Goal: Task Accomplishment & Management: Use online tool/utility

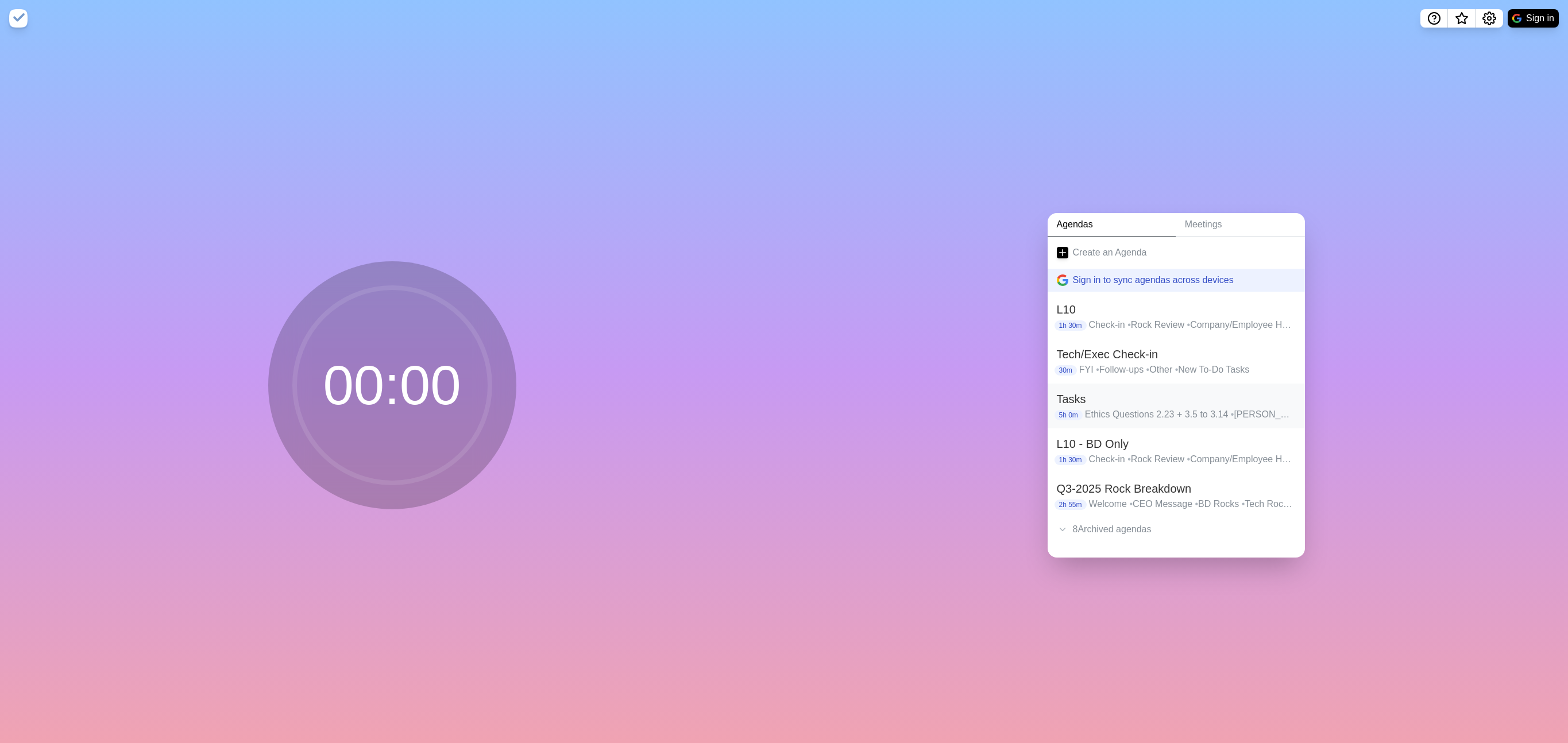
click at [1107, 408] on p "Ethics Questions 2.23 + 3.5 to 3.14 • [PERSON_NAME] contract review • [PERSON_N…" at bounding box center [1190, 414] width 210 height 14
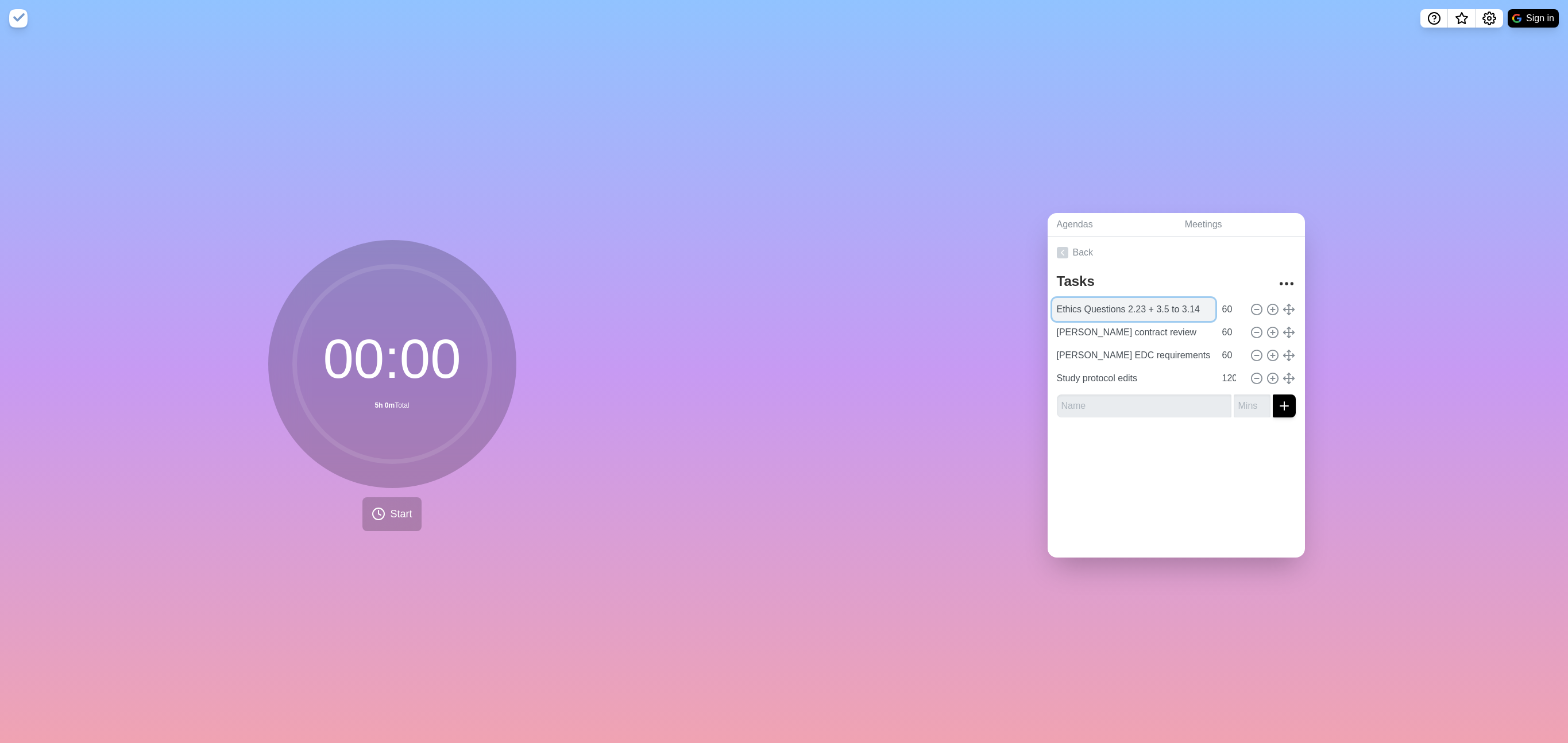
click at [1158, 310] on input "Ethics Questions 2.23 + 3.5 to 3.14" at bounding box center [1134, 309] width 163 height 23
type input "E-mail clean-up"
click at [1230, 311] on input "60" at bounding box center [1232, 309] width 28 height 23
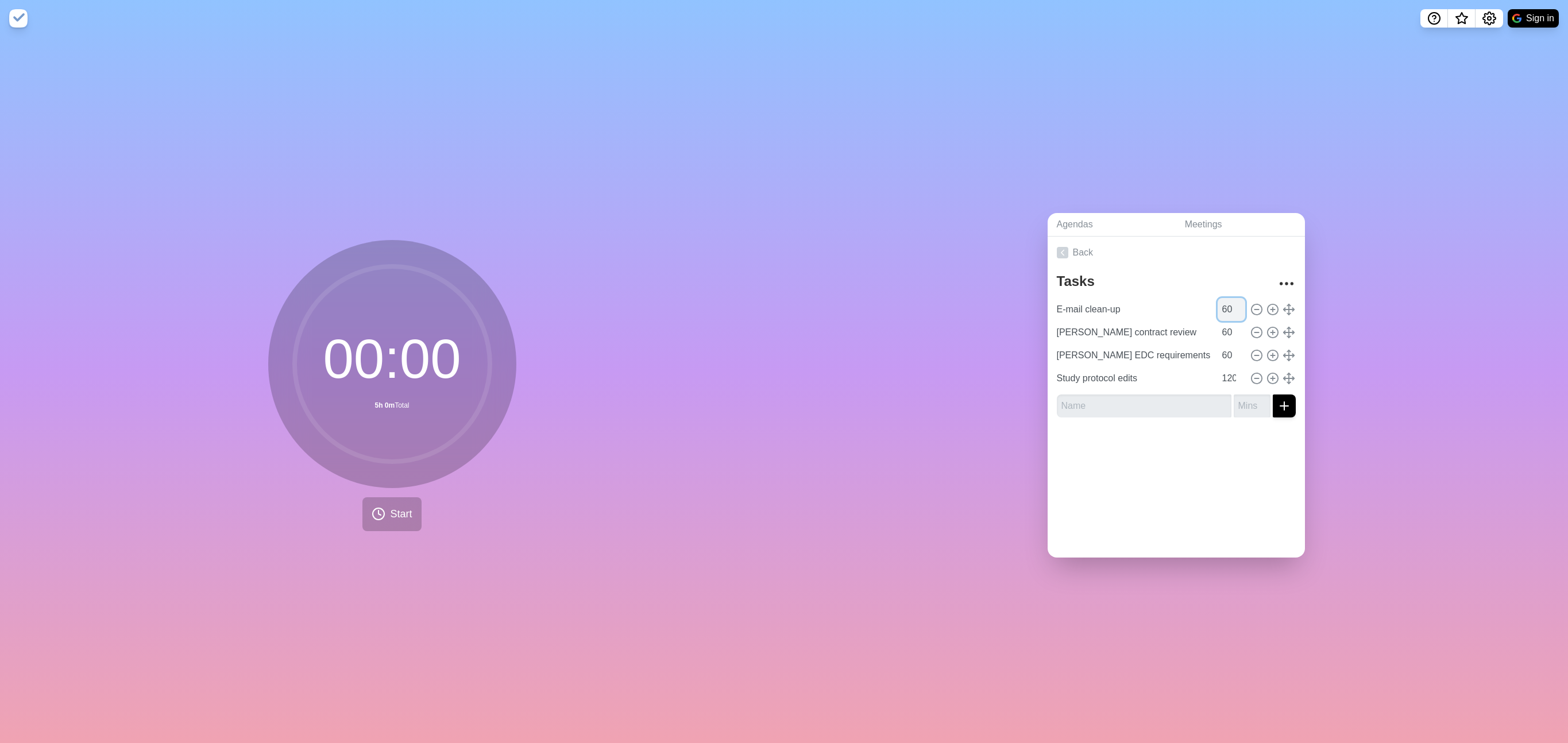
click at [1230, 311] on input "60" at bounding box center [1232, 309] width 28 height 23
click at [1226, 311] on input "60" at bounding box center [1232, 309] width 28 height 23
type input "30"
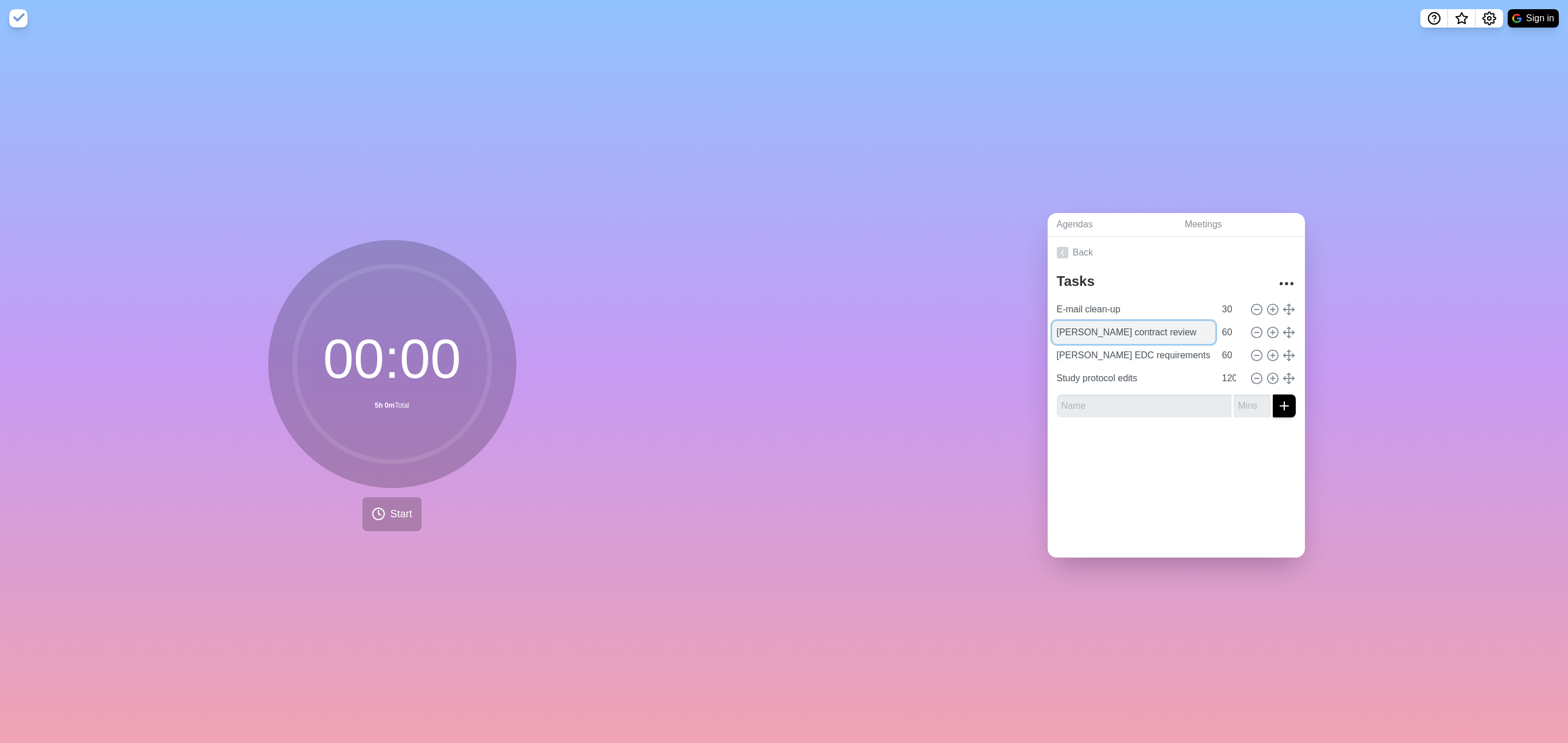
click at [1118, 334] on input "[PERSON_NAME] contract review" at bounding box center [1134, 333] width 163 height 23
type input "Study protocol read through"
click at [1123, 353] on input "[PERSON_NAME] EDC requirements feedback" at bounding box center [1134, 356] width 163 height 23
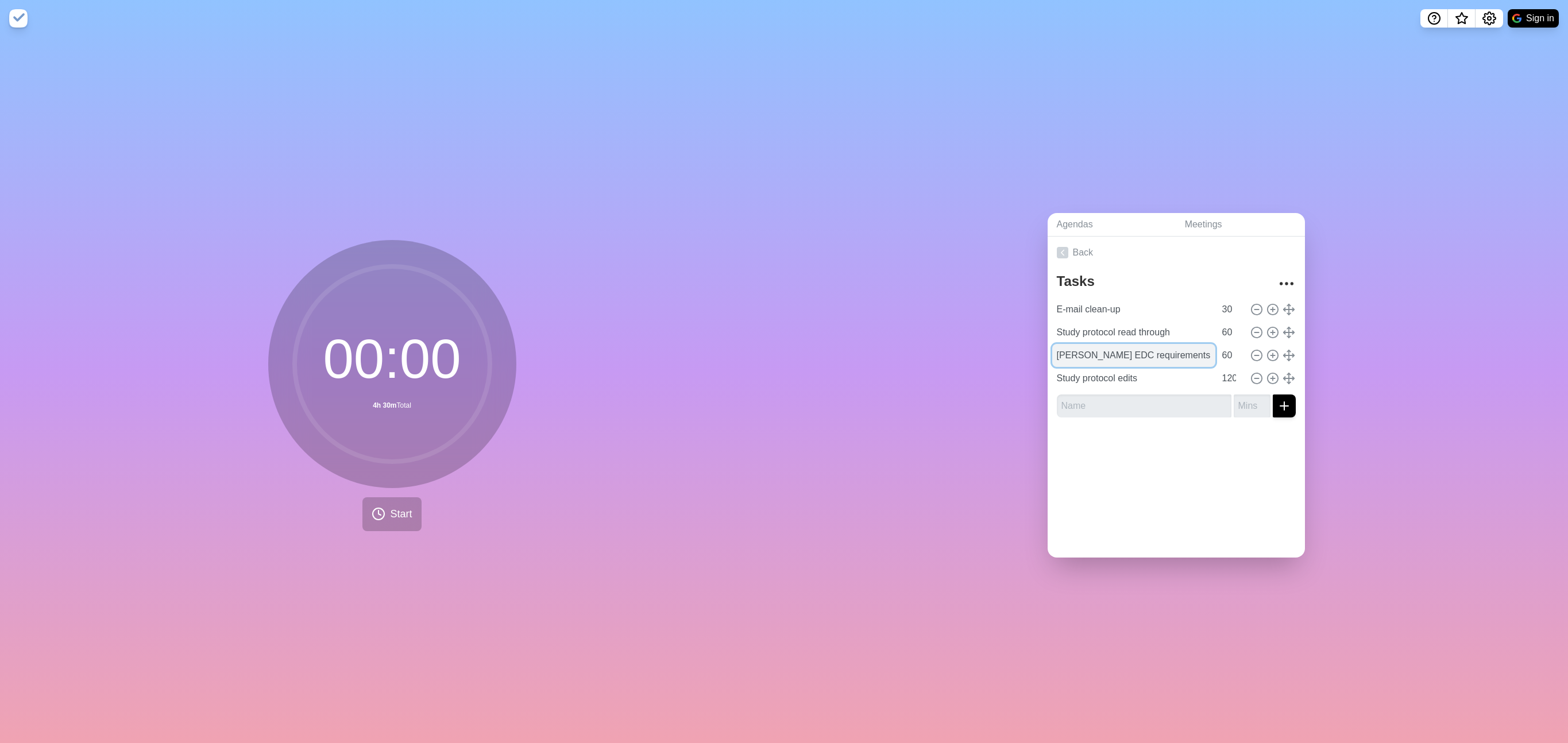
click at [1123, 353] on input "[PERSON_NAME] EDC requirements feedback" at bounding box center [1134, 356] width 163 height 23
type input "WREM application read through"
click at [1139, 372] on input "Study protocol edits" at bounding box center [1134, 378] width 163 height 23
click at [1125, 379] on input "Study protocol edits" at bounding box center [1134, 378] width 163 height 23
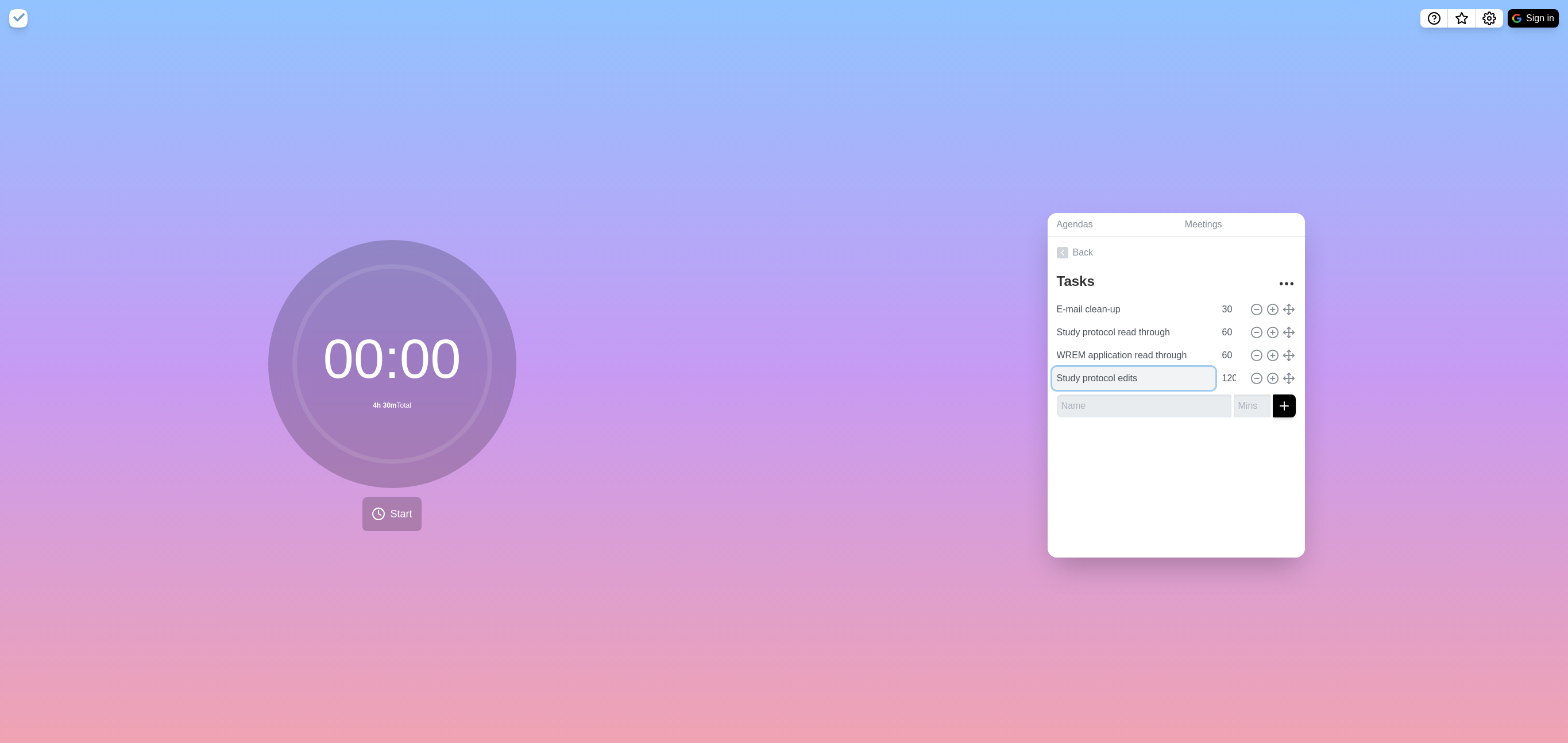
click at [1125, 379] on input "Study protocol edits" at bounding box center [1134, 378] width 163 height 23
click at [1142, 378] on input "Study protocol edits" at bounding box center [1134, 378] width 163 height 23
type input "Study protocol edits - Endpoints"
click at [1234, 379] on input "120" at bounding box center [1232, 378] width 28 height 23
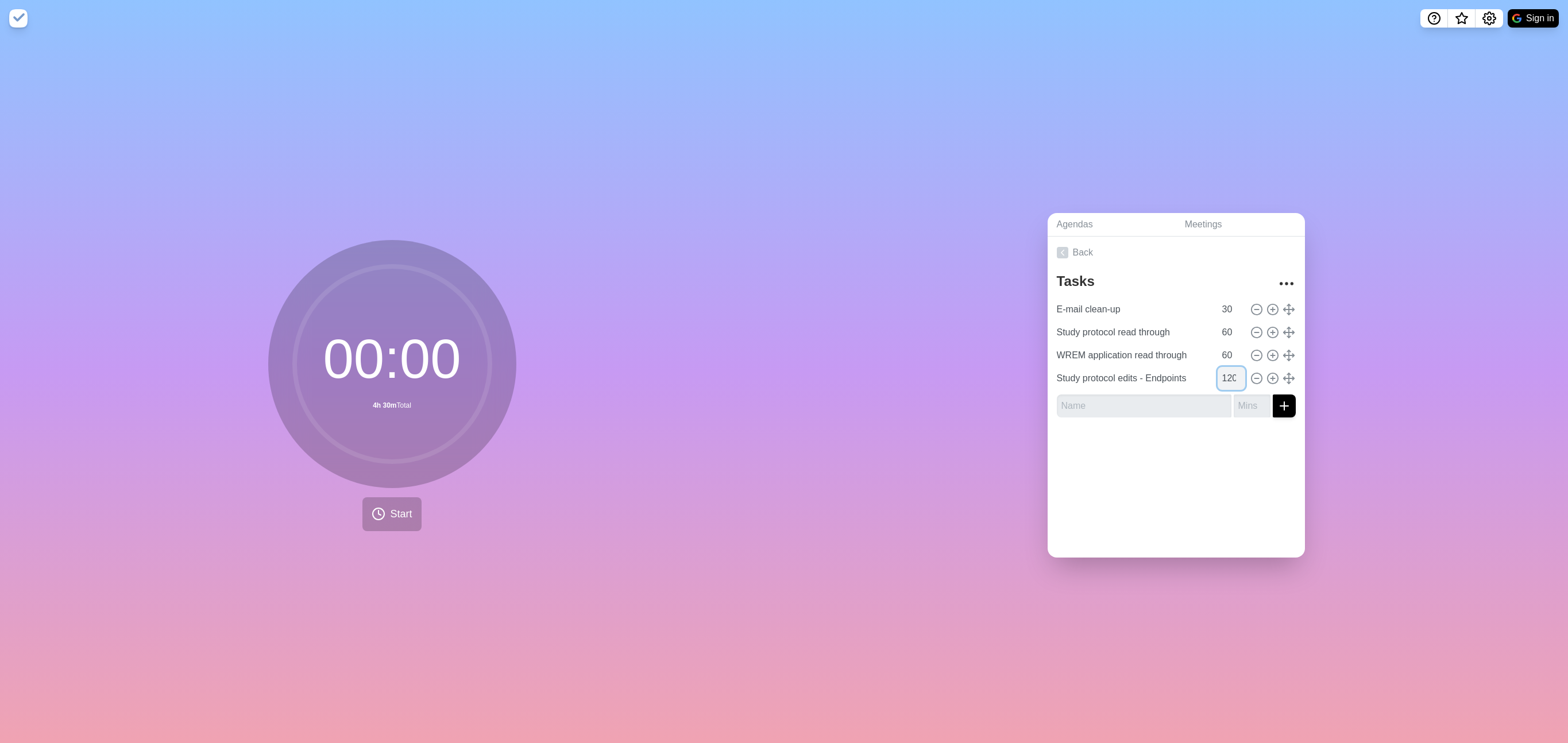
click at [1234, 379] on input "120" at bounding box center [1232, 378] width 28 height 23
type input "60"
click at [1154, 413] on input "text" at bounding box center [1145, 406] width 175 height 23
type input "Exec L10 prep"
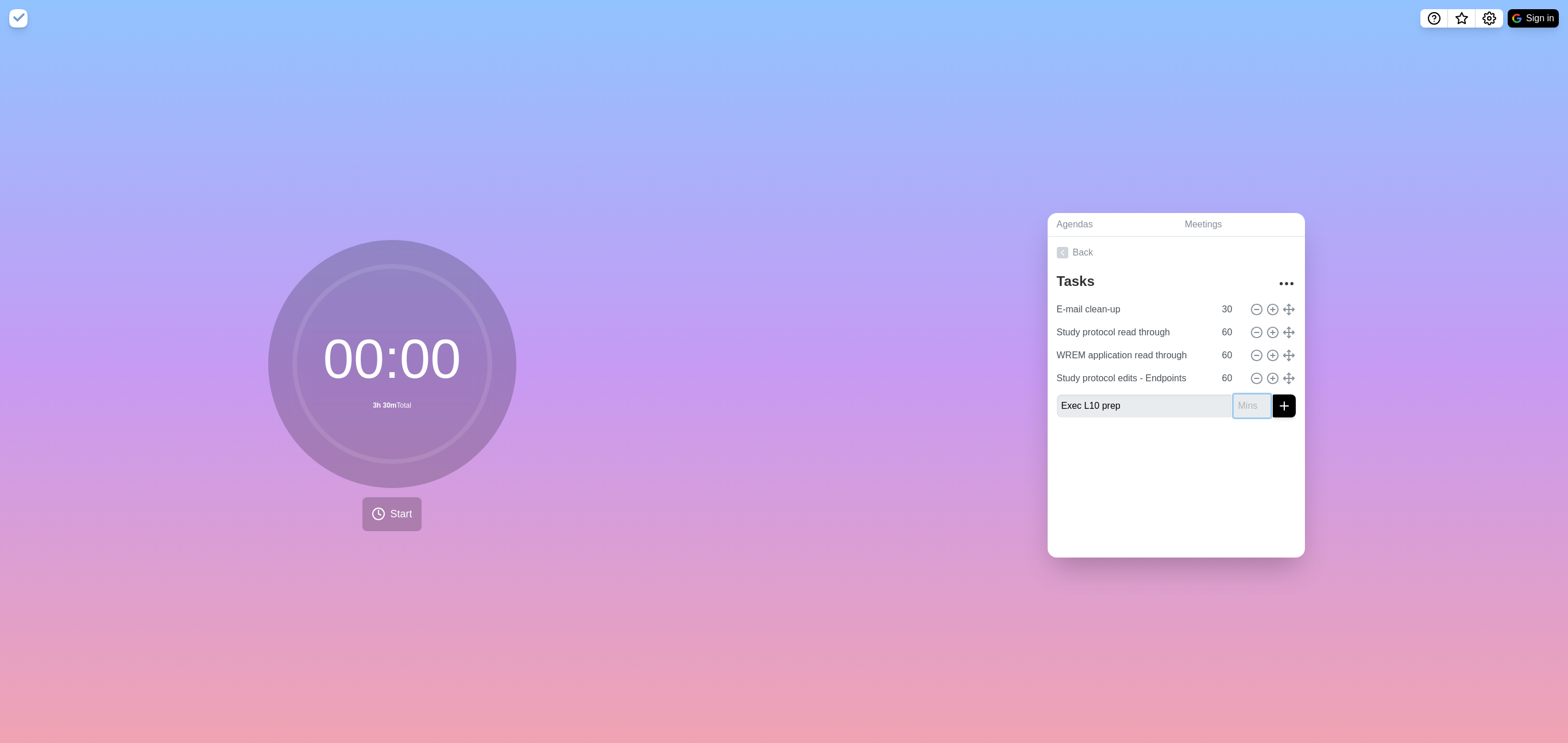
click at [1246, 401] on input "number" at bounding box center [1252, 406] width 37 height 23
type input "30"
click at [1235, 434] on div at bounding box center [1176, 449] width 257 height 46
click at [1284, 406] on icon "submit" at bounding box center [1284, 405] width 14 height 14
type input "Exec L10 prep"
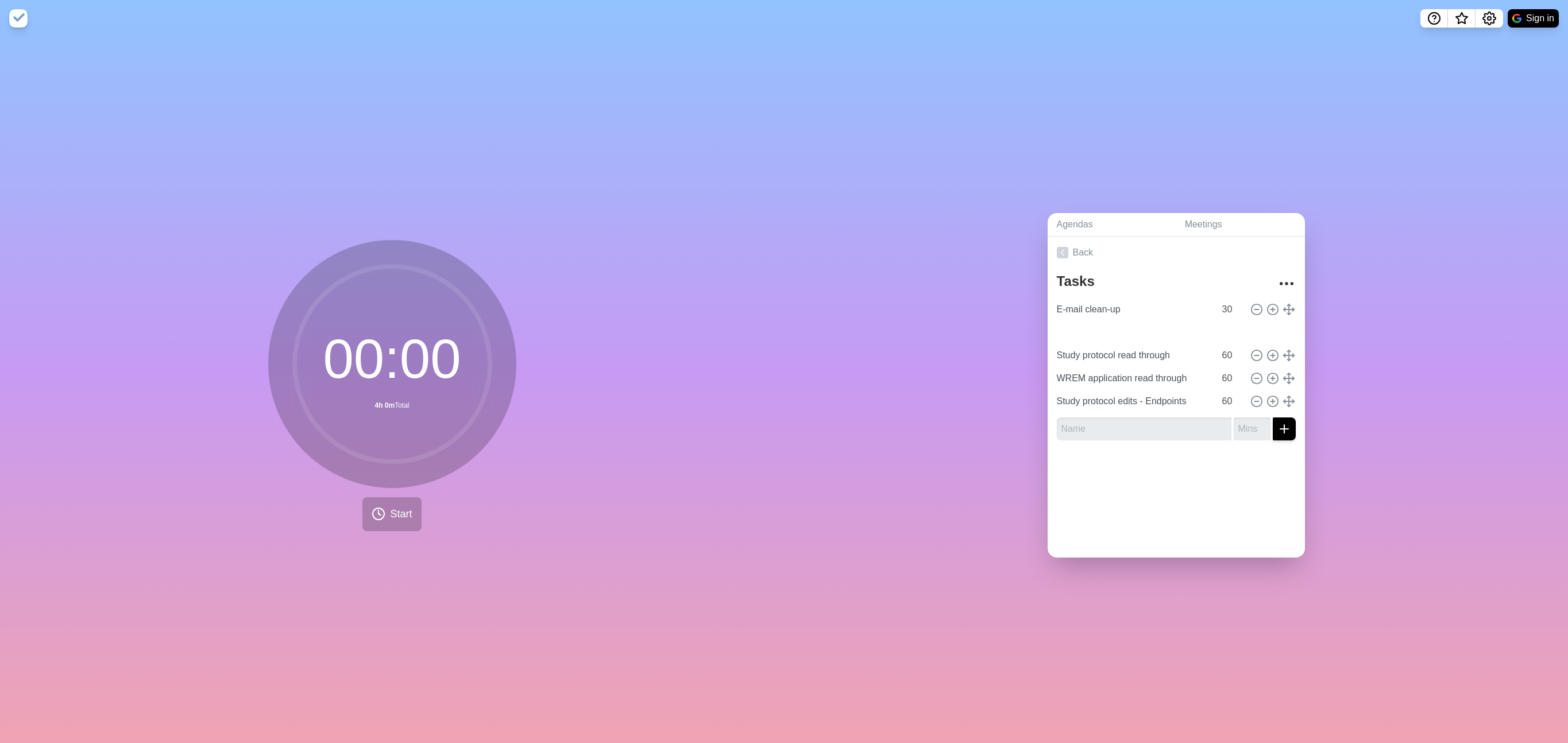
type input "30"
type input "Study protocol read through"
type input "WREM application read through"
type input "Study protocol edits - Endpoints"
type input "60"
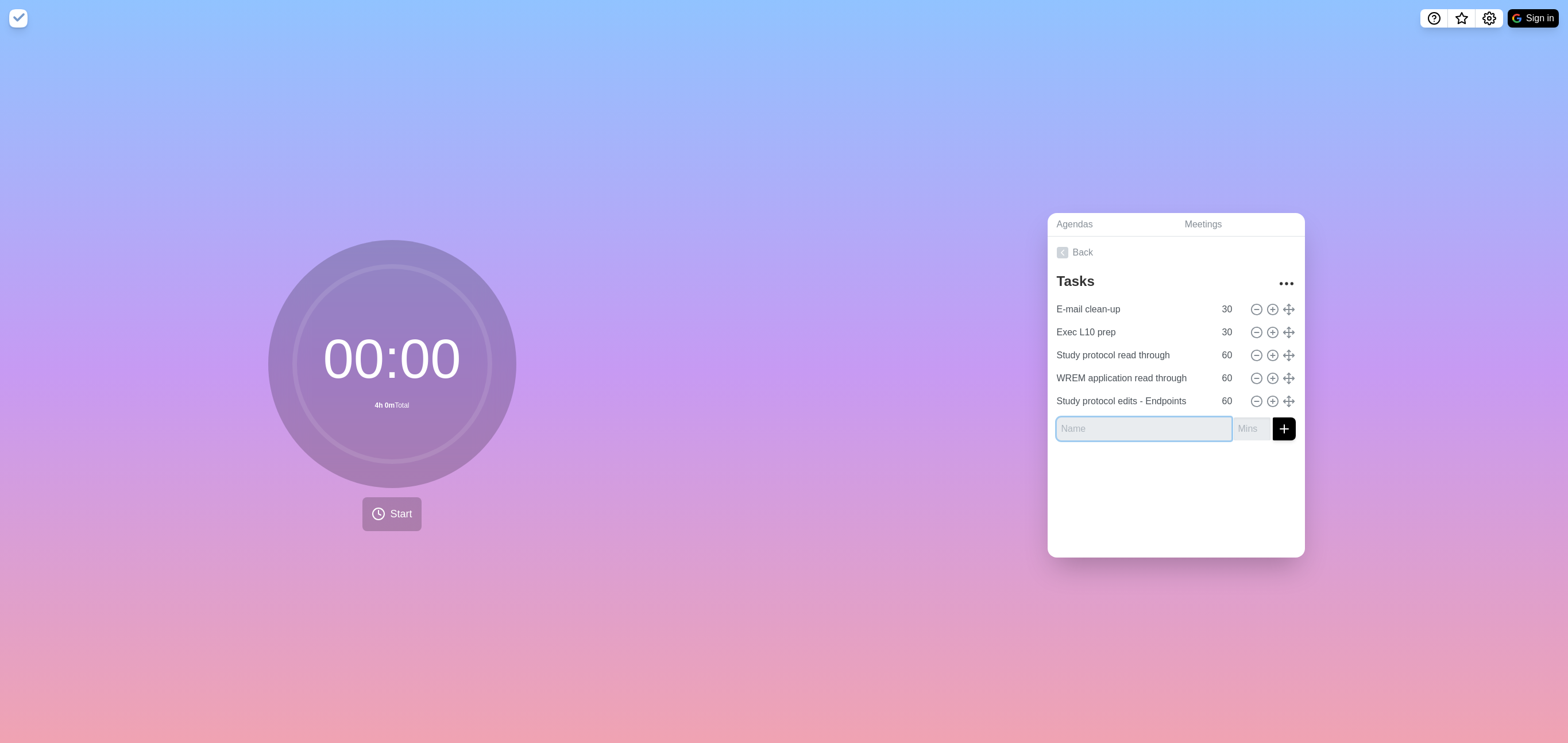
click at [1089, 430] on input "text" at bounding box center [1145, 429] width 175 height 23
drag, startPoint x: 1110, startPoint y: 428, endPoint x: 1051, endPoint y: 428, distance: 59.0
click at [1051, 428] on div "Tasks E-mail clean-up 30 Exec L10 prep 30 Study protocol read through 60 WREM a…" at bounding box center [1176, 360] width 257 height 181
type input "Draft e-mails - [PERSON_NAME], [PERSON_NAME]"
click at [1247, 430] on input "number" at bounding box center [1252, 429] width 37 height 23
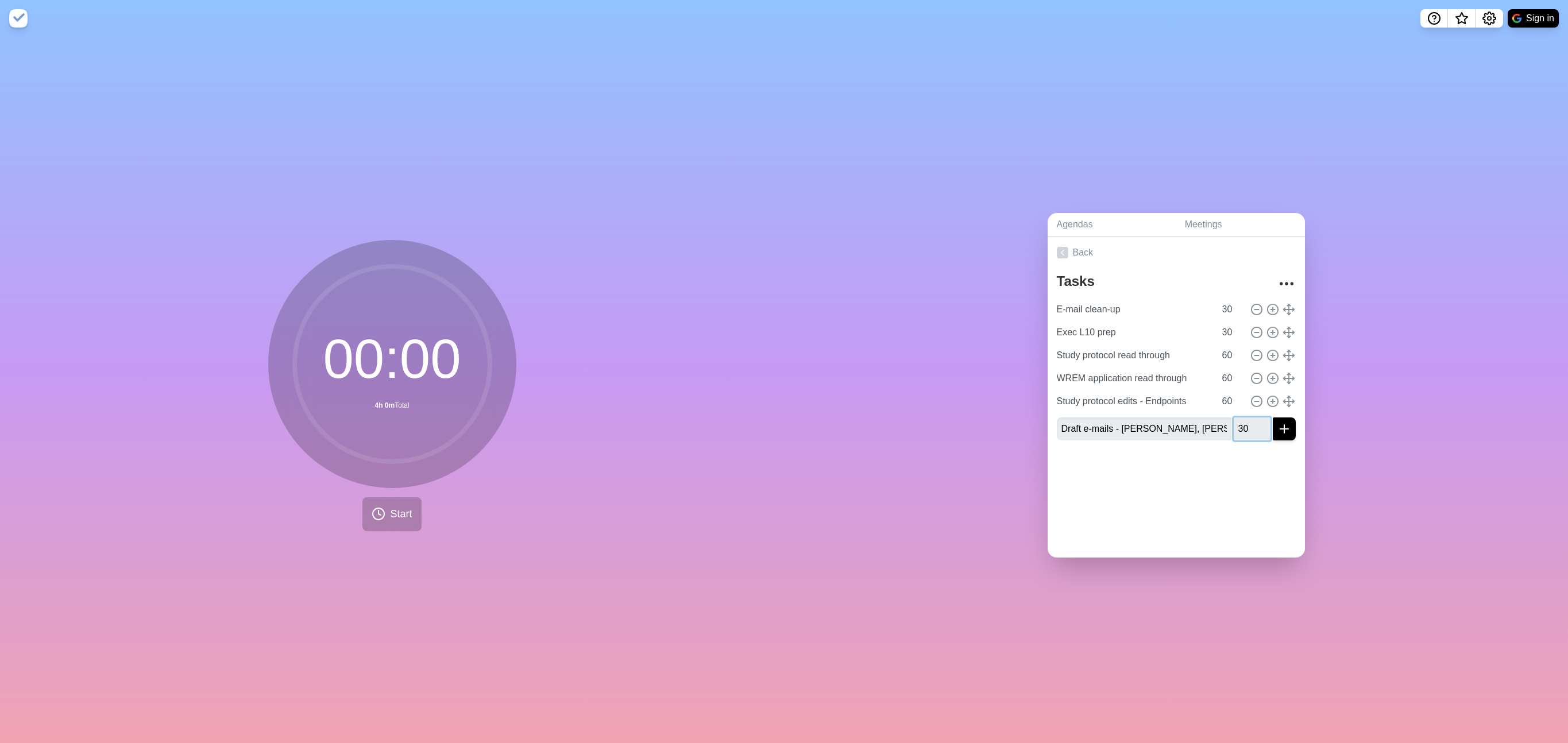
type input "30"
click at [1281, 427] on icon "submit" at bounding box center [1284, 429] width 14 height 14
type input "List outstanding items for protocol & ethics"
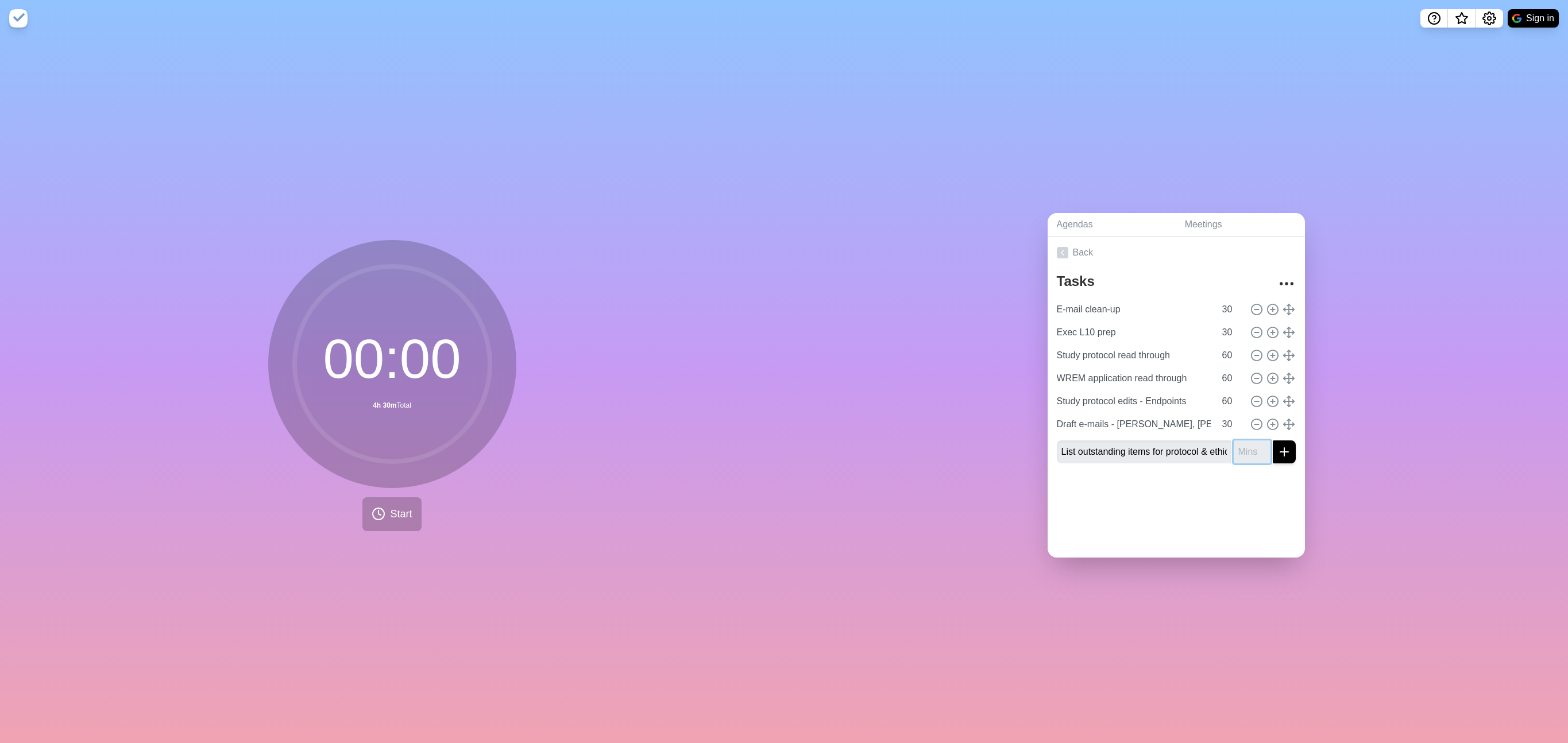
click at [1250, 450] on input "number" at bounding box center [1252, 452] width 37 height 23
type input "30"
click at [1263, 475] on div at bounding box center [1176, 496] width 257 height 46
click at [1283, 454] on icon "submit" at bounding box center [1284, 452] width 14 height 14
type input "List outstanding items for protocol & ethics"
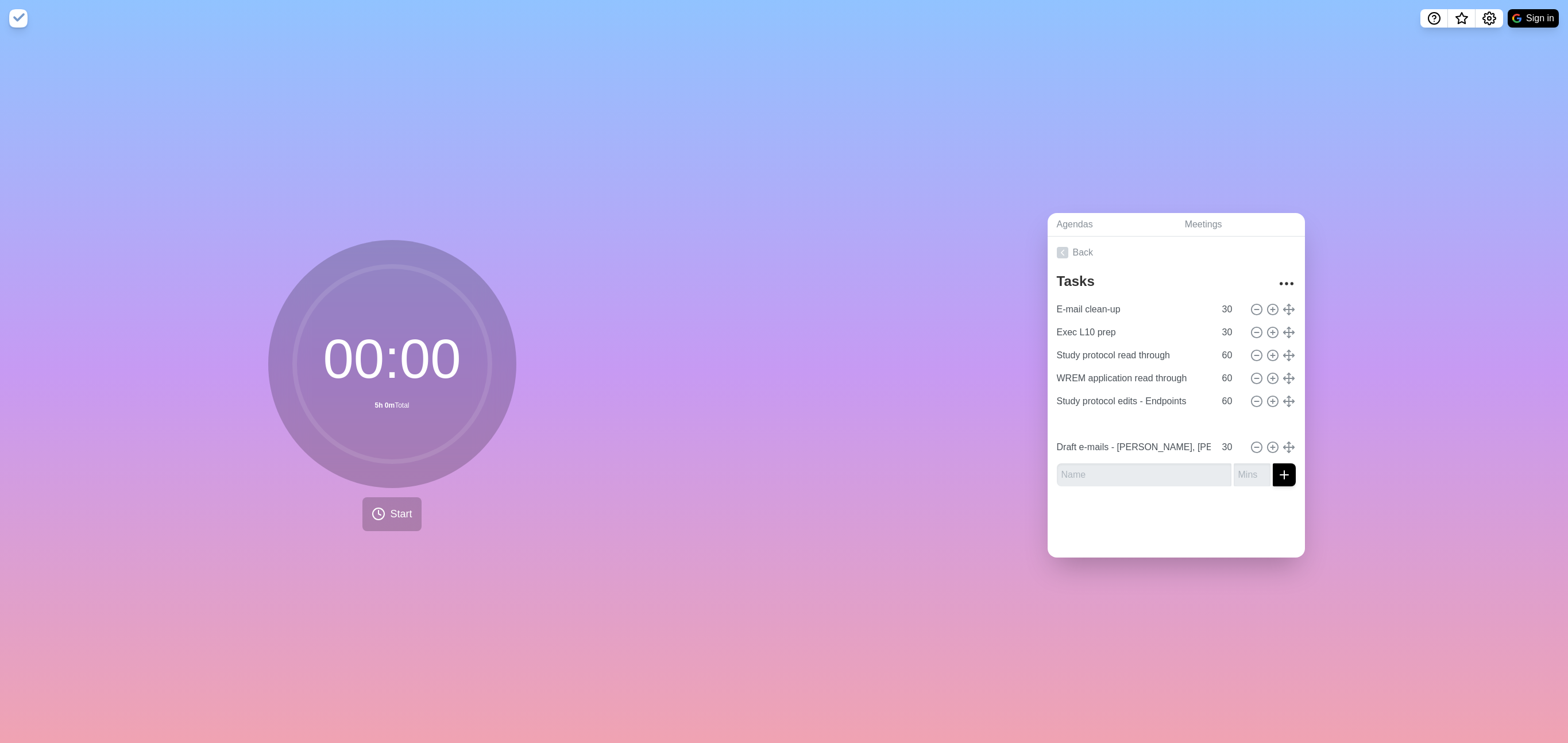
type input "Draft e-mails - [PERSON_NAME], [PERSON_NAME]"
